Goal: Navigation & Orientation: Find specific page/section

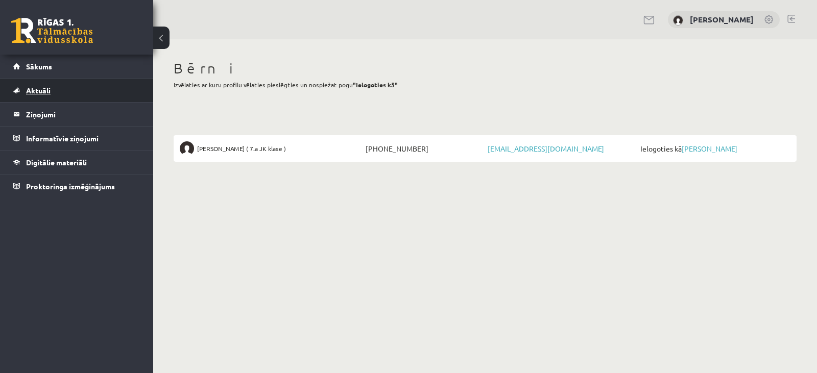
click at [62, 89] on link "Aktuāli" at bounding box center [76, 90] width 127 height 23
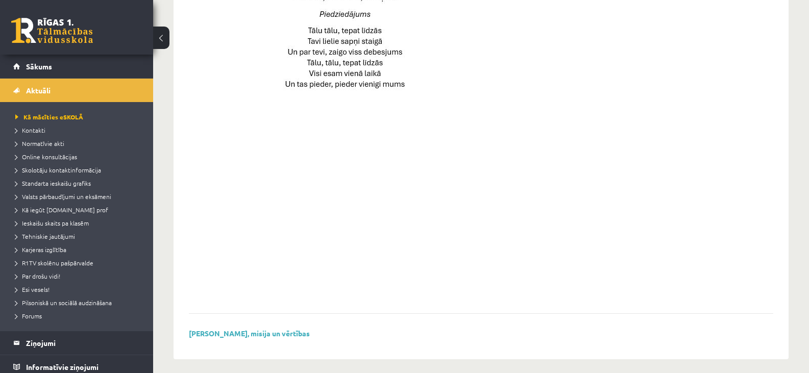
scroll to position [740, 0]
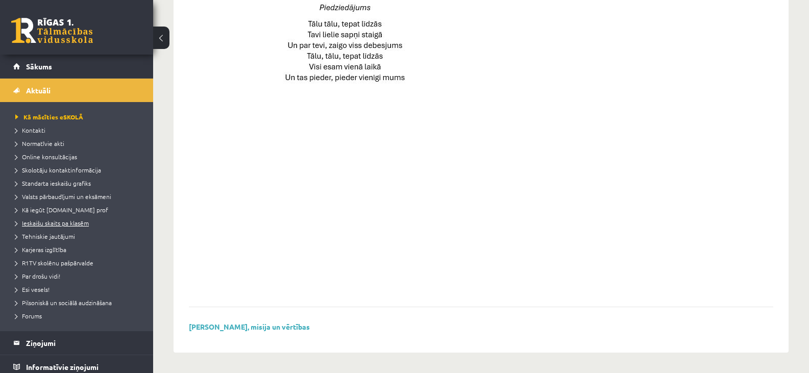
click at [42, 221] on span "Ieskaišu skaits pa klasēm" at bounding box center [52, 223] width 74 height 8
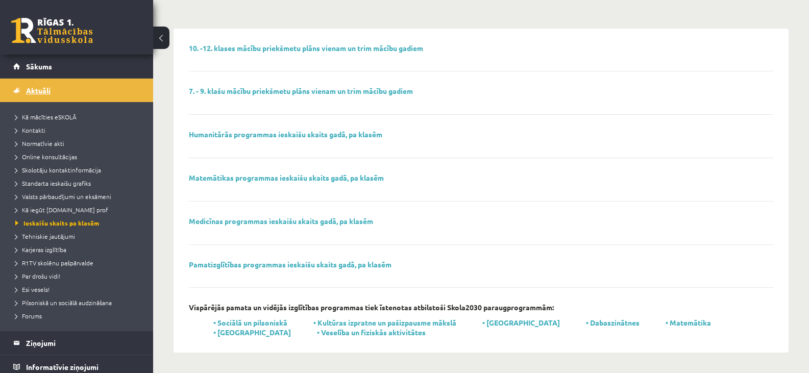
click at [42, 86] on link "Aktuāli" at bounding box center [76, 90] width 127 height 23
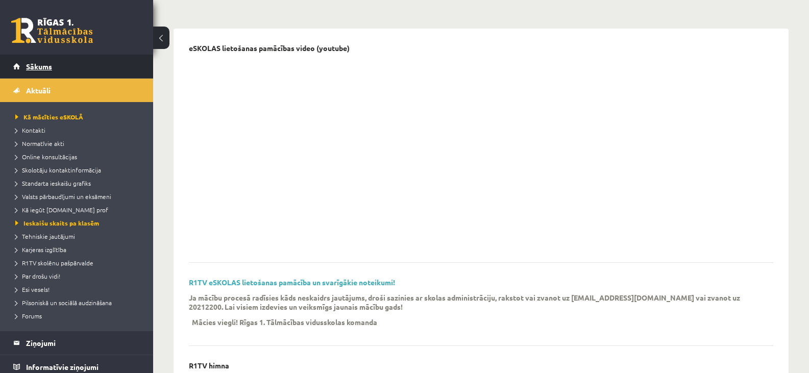
click at [47, 66] on span "Sākums" at bounding box center [39, 66] width 26 height 9
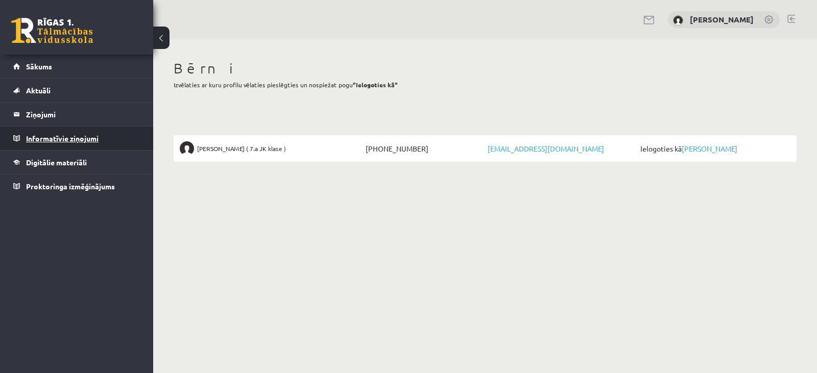
click at [52, 134] on legend "Informatīvie ziņojumi 0" at bounding box center [83, 138] width 114 height 23
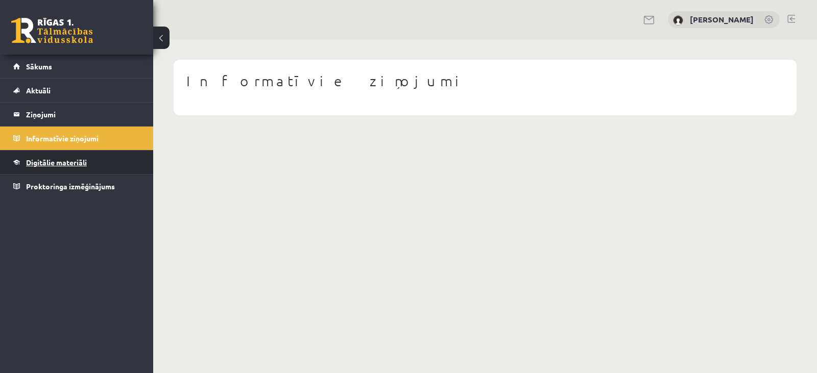
click at [55, 160] on span "Digitālie materiāli" at bounding box center [56, 162] width 61 height 9
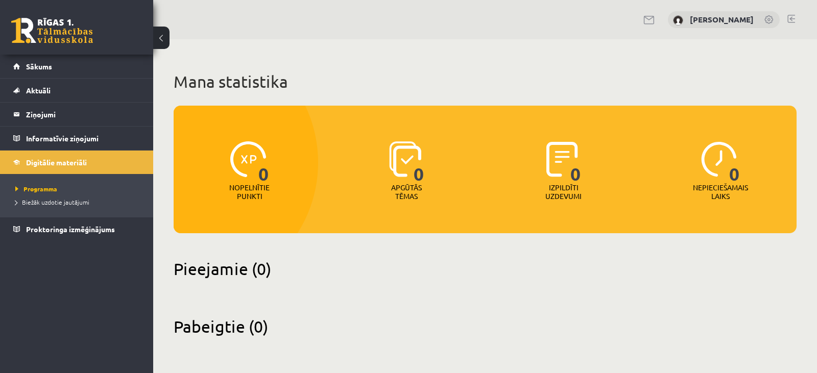
click at [253, 153] on img at bounding box center [248, 159] width 36 height 36
click at [49, 186] on span "Programma" at bounding box center [36, 189] width 42 height 8
click at [50, 200] on span "Biežāk uzdotie jautājumi" at bounding box center [52, 202] width 74 height 8
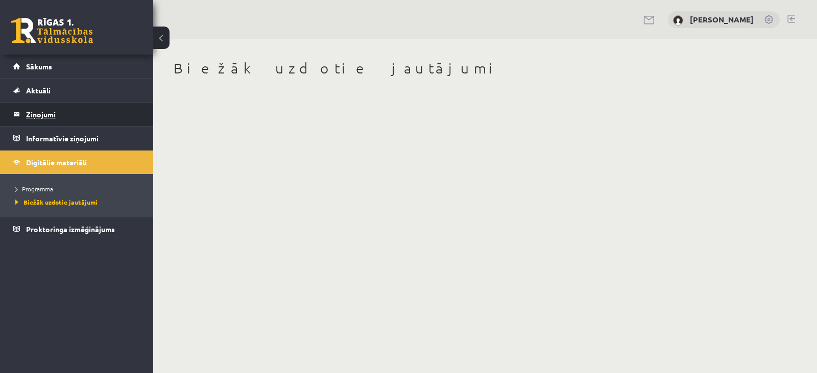
click at [46, 114] on legend "Ziņojumi 0" at bounding box center [83, 114] width 114 height 23
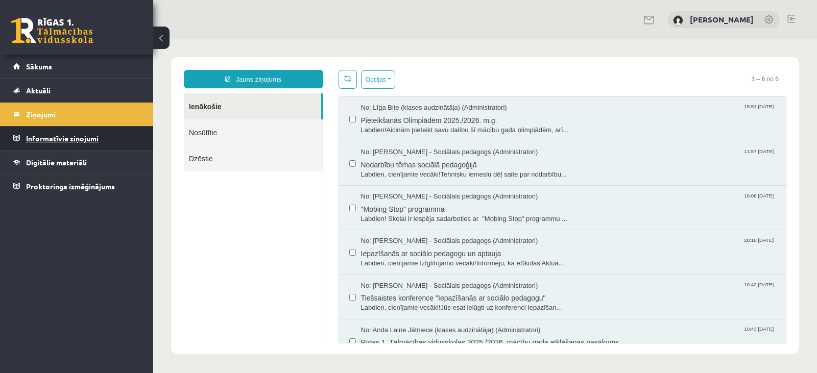
click at [66, 130] on legend "Informatīvie ziņojumi 0" at bounding box center [83, 138] width 114 height 23
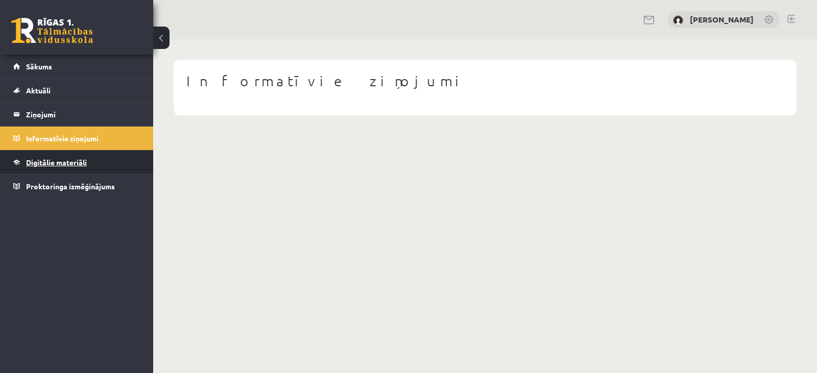
click at [65, 161] on span "Digitālie materiāli" at bounding box center [56, 162] width 61 height 9
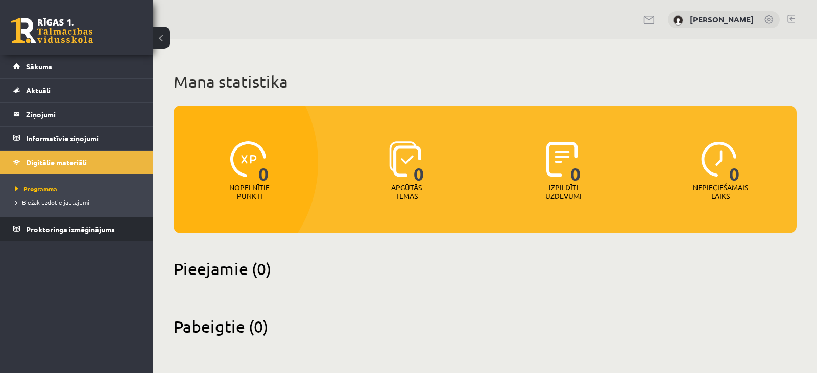
click at [56, 228] on span "Proktoringa izmēģinājums" at bounding box center [70, 229] width 89 height 9
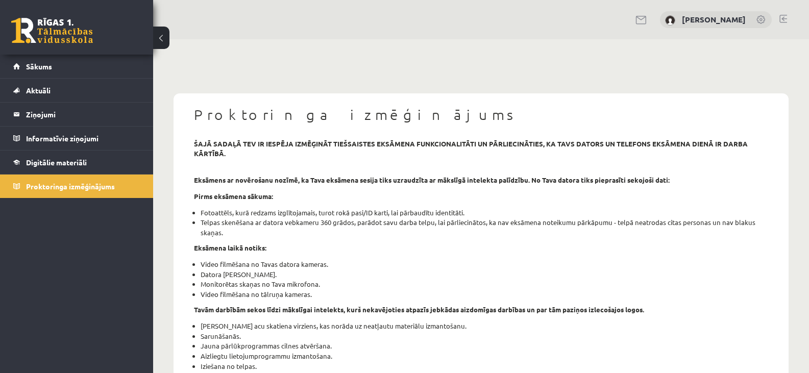
click at [164, 37] on button at bounding box center [161, 38] width 16 height 22
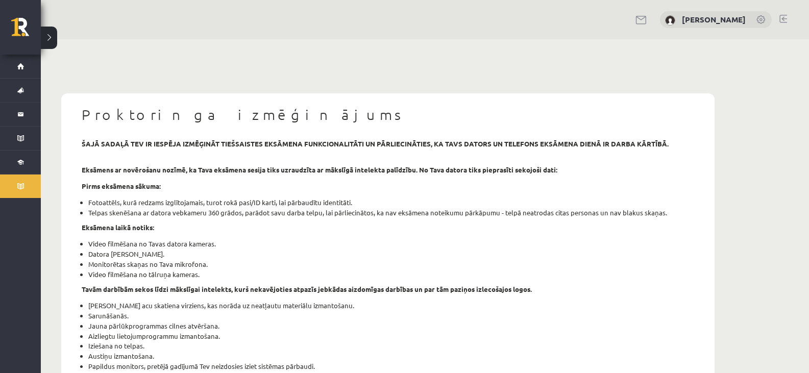
click at [51, 34] on button at bounding box center [49, 38] width 16 height 22
